Goal: Task Accomplishment & Management: Manage account settings

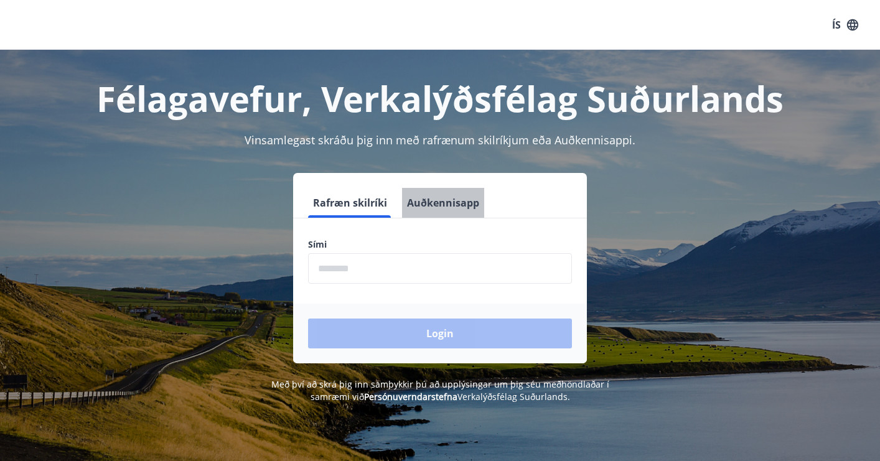
click at [435, 200] on button "Auðkennisapp" at bounding box center [443, 203] width 82 height 30
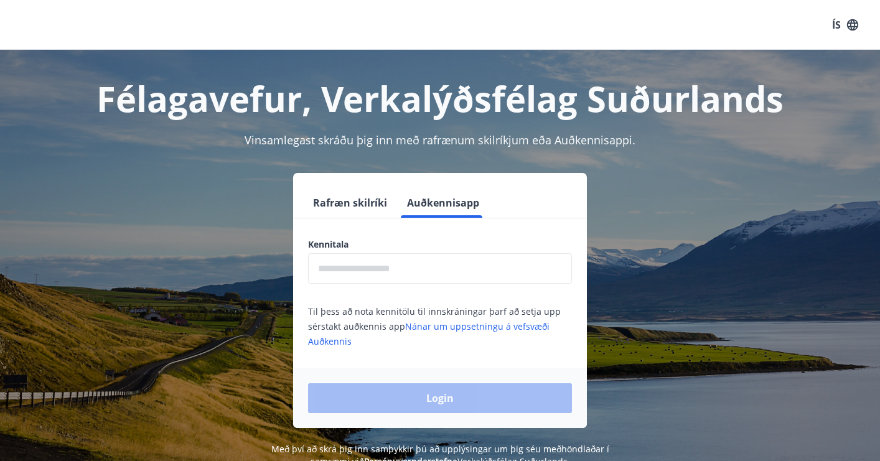
click at [421, 254] on input "text" at bounding box center [440, 268] width 264 height 30
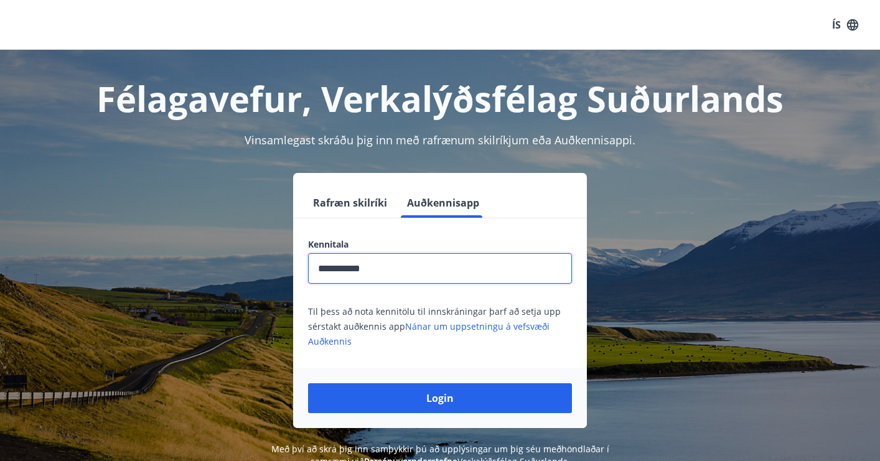
type input "**********"
click at [440, 398] on button "Login" at bounding box center [440, 398] width 264 height 30
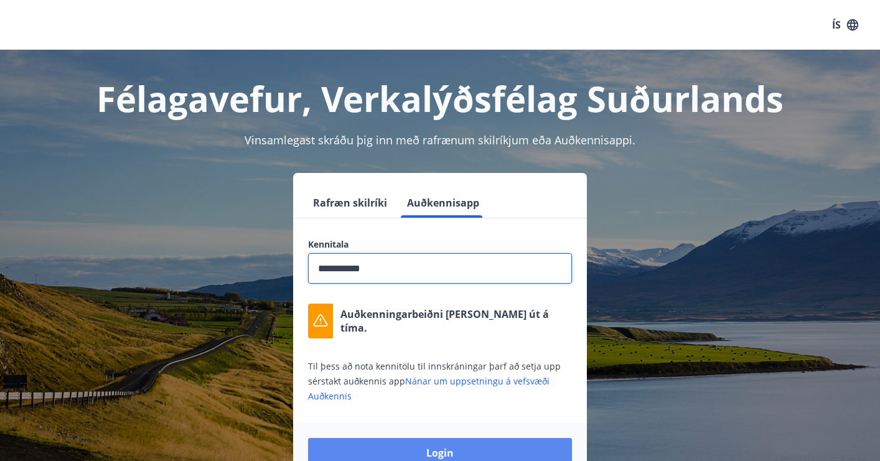
click at [456, 444] on button "Login" at bounding box center [440, 453] width 264 height 30
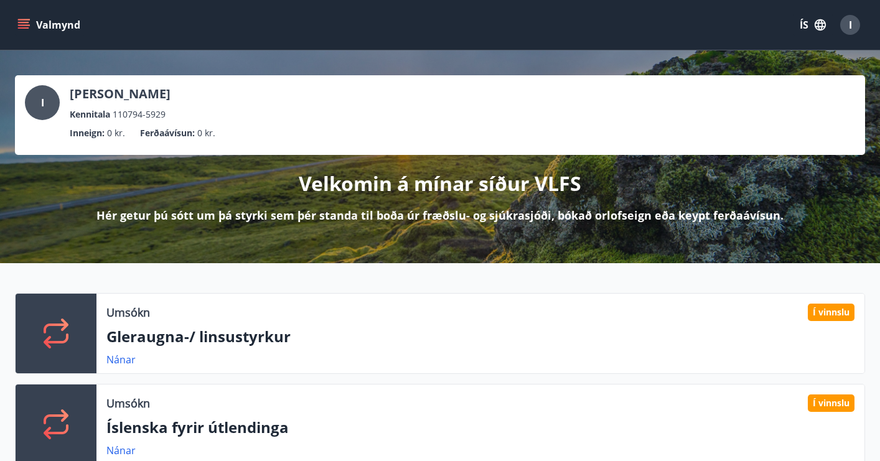
click at [10, 22] on div "Valmynd ÍS I" at bounding box center [440, 25] width 880 height 50
click at [28, 25] on icon "menu" at bounding box center [25, 24] width 14 height 1
